Goal: Transaction & Acquisition: Book appointment/travel/reservation

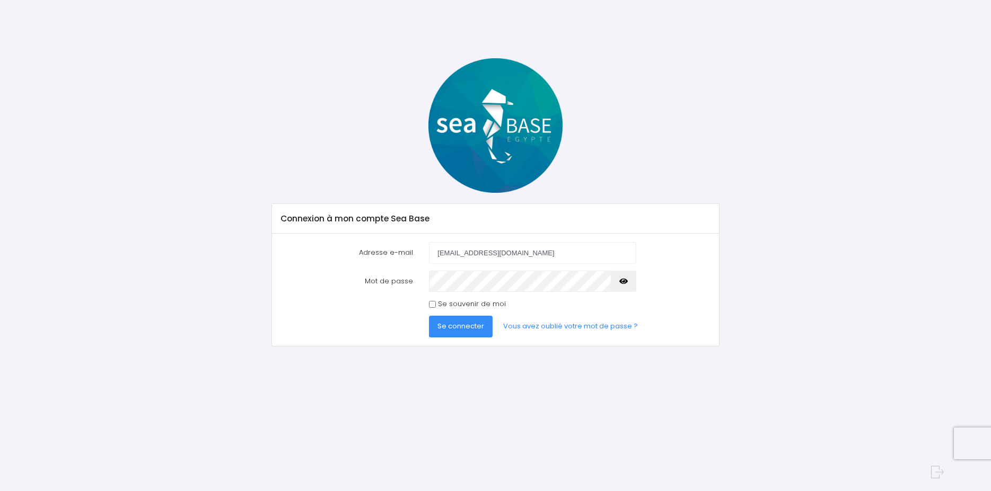
type input "jordan0667@gmail.com"
click at [429, 316] on button "Se connecter" at bounding box center [461, 326] width 64 height 21
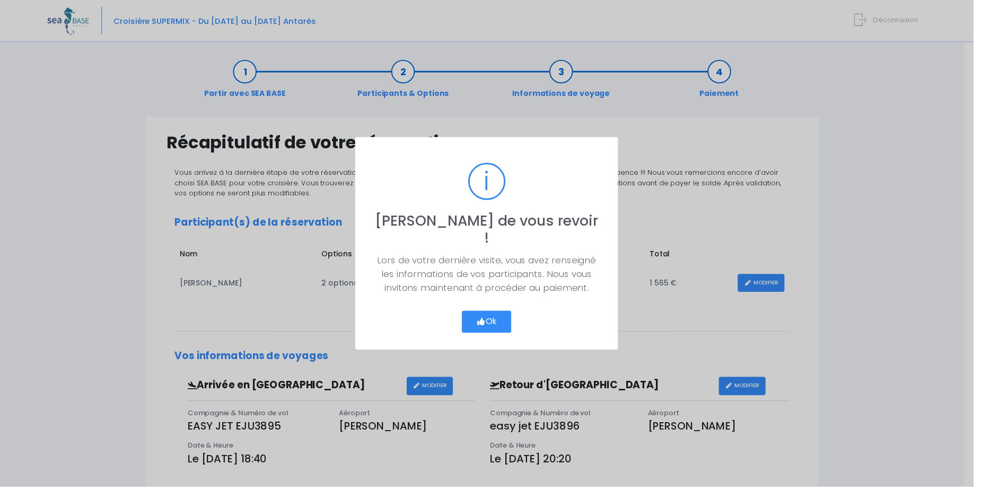
click at [497, 315] on button "Ok" at bounding box center [491, 325] width 50 height 22
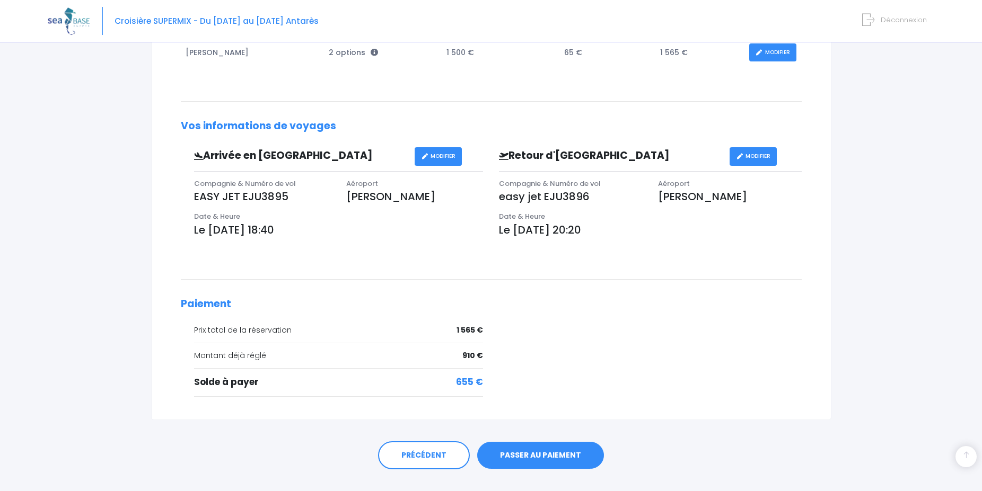
scroll to position [254, 0]
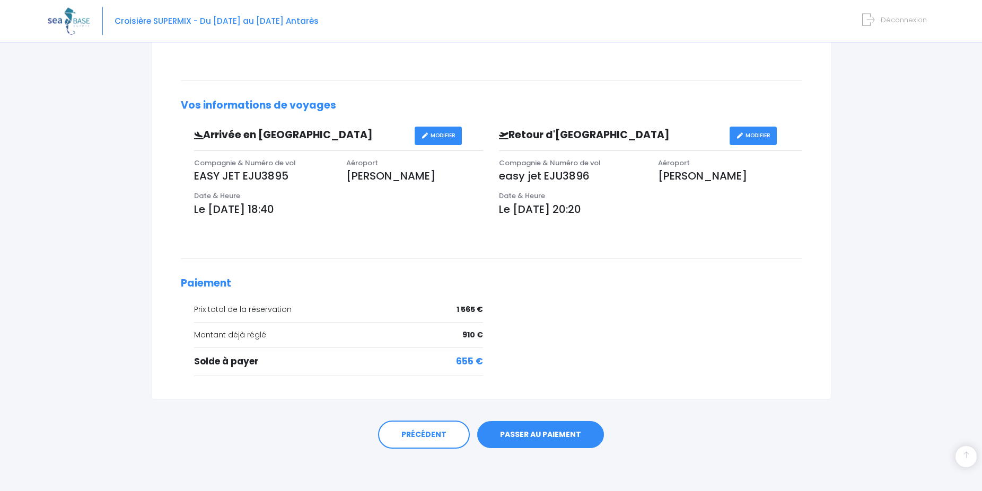
click at [537, 435] on link "PASSER AU PAIEMENT" at bounding box center [540, 435] width 127 height 28
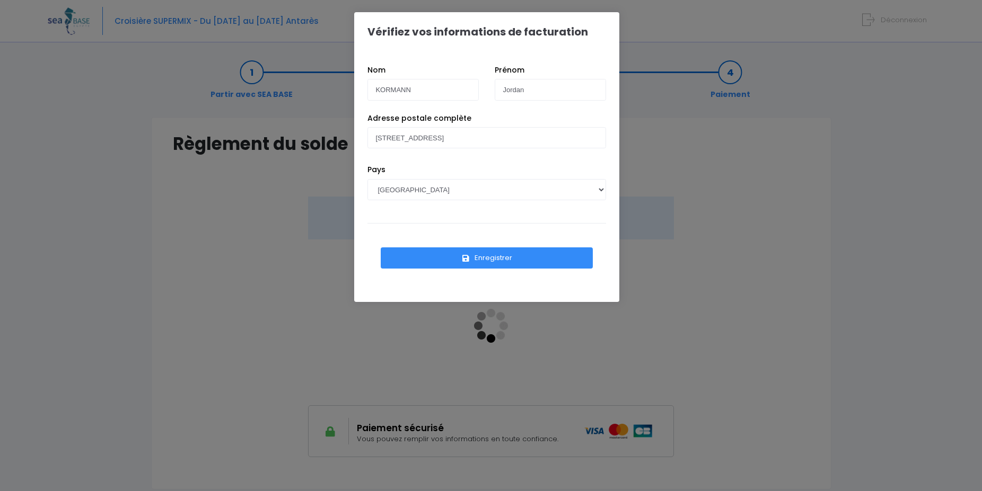
click at [492, 259] on button "Enregistrer" at bounding box center [487, 258] width 212 height 21
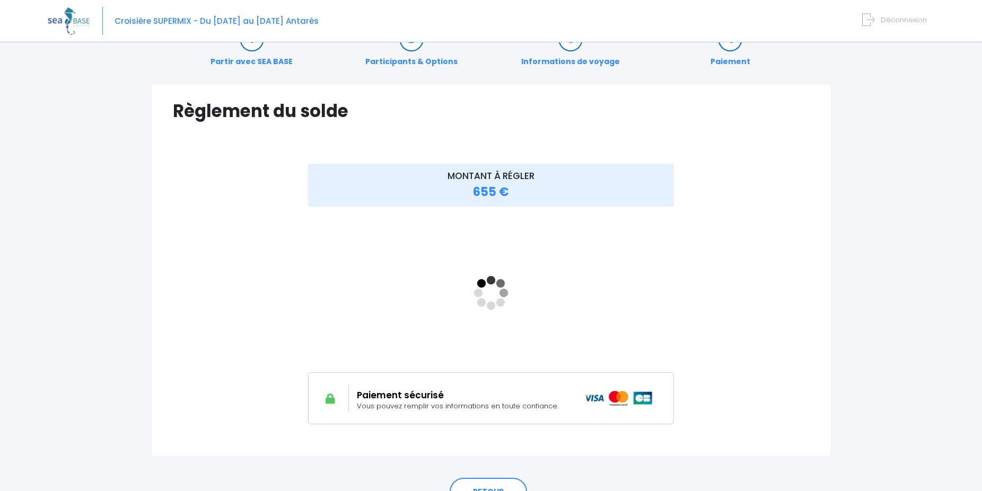
scroll to position [54, 0]
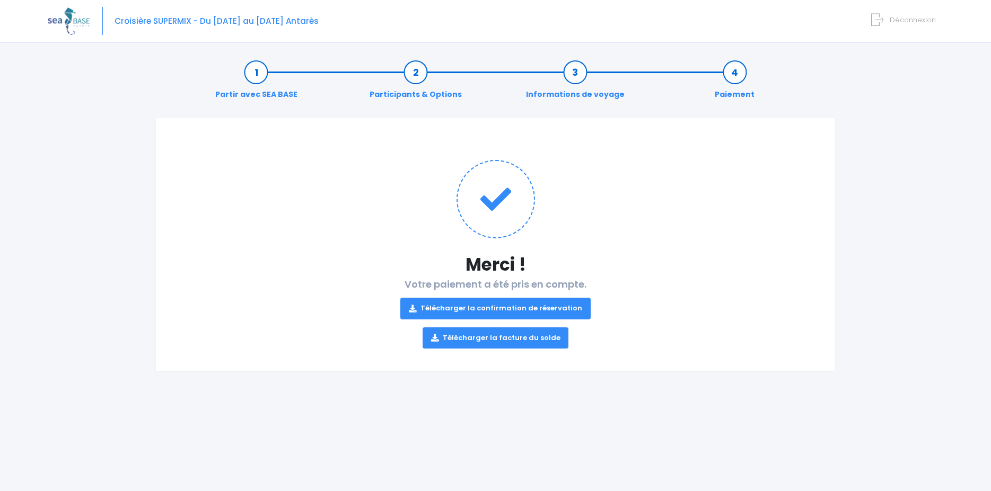
click at [539, 339] on link "Télécharger la facture du solde" at bounding box center [495, 338] width 146 height 21
click at [485, 305] on link "Télécharger la confirmation de réservation" at bounding box center [495, 308] width 190 height 21
